Goal: Register for event/course

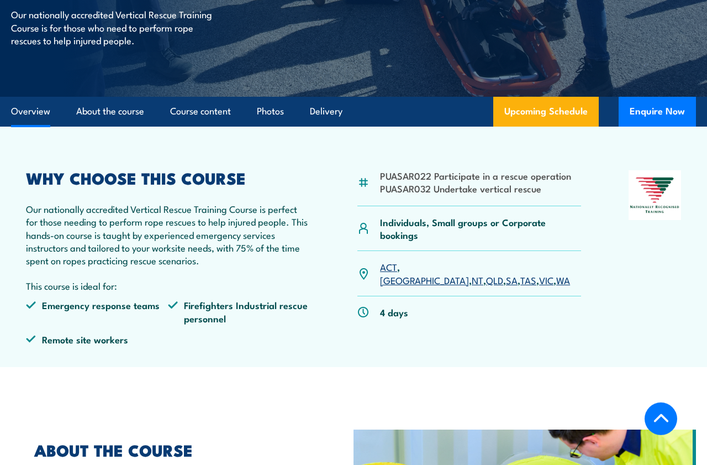
scroll to position [185, 0]
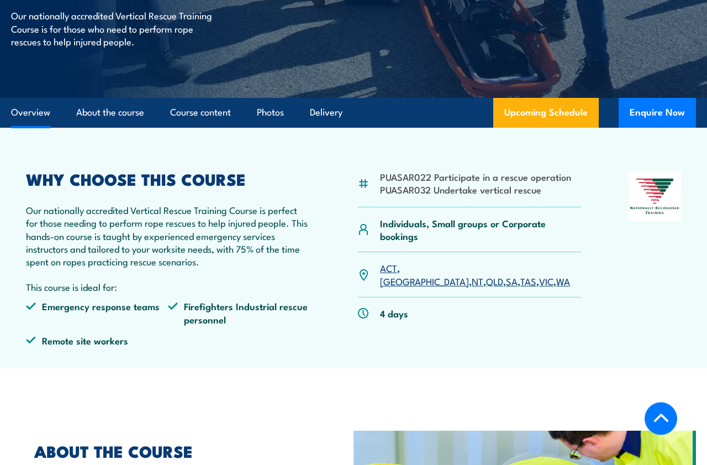
click at [506, 274] on link "SA" at bounding box center [512, 280] width 12 height 13
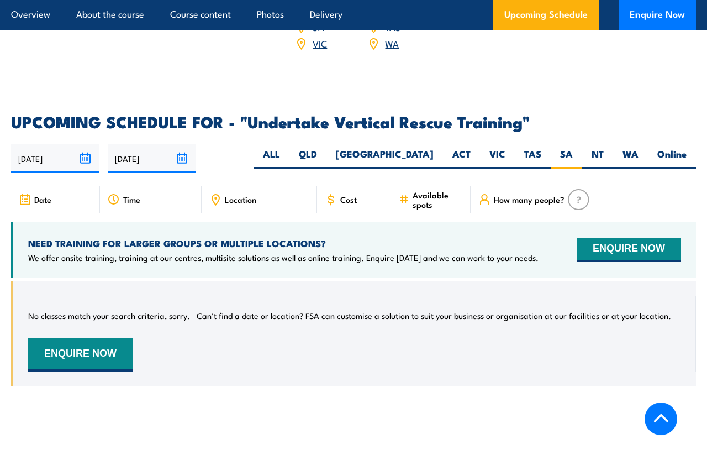
scroll to position [1640, 0]
click at [54, 144] on input "[DATE]" at bounding box center [55, 158] width 88 height 28
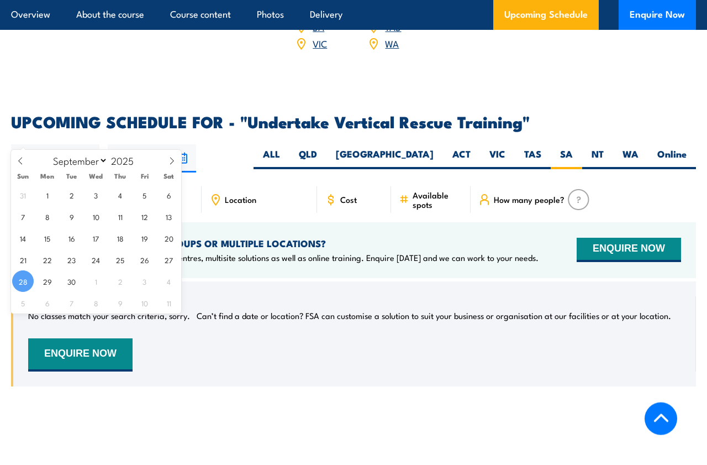
click at [38, 144] on input "[DATE]" at bounding box center [55, 158] width 88 height 28
click at [75, 144] on input "[DATE]" at bounding box center [55, 158] width 88 height 28
click at [87, 144] on input "[DATE]" at bounding box center [55, 158] width 88 height 28
click at [23, 276] on span "28" at bounding box center [23, 281] width 22 height 22
